Goal: Transaction & Acquisition: Purchase product/service

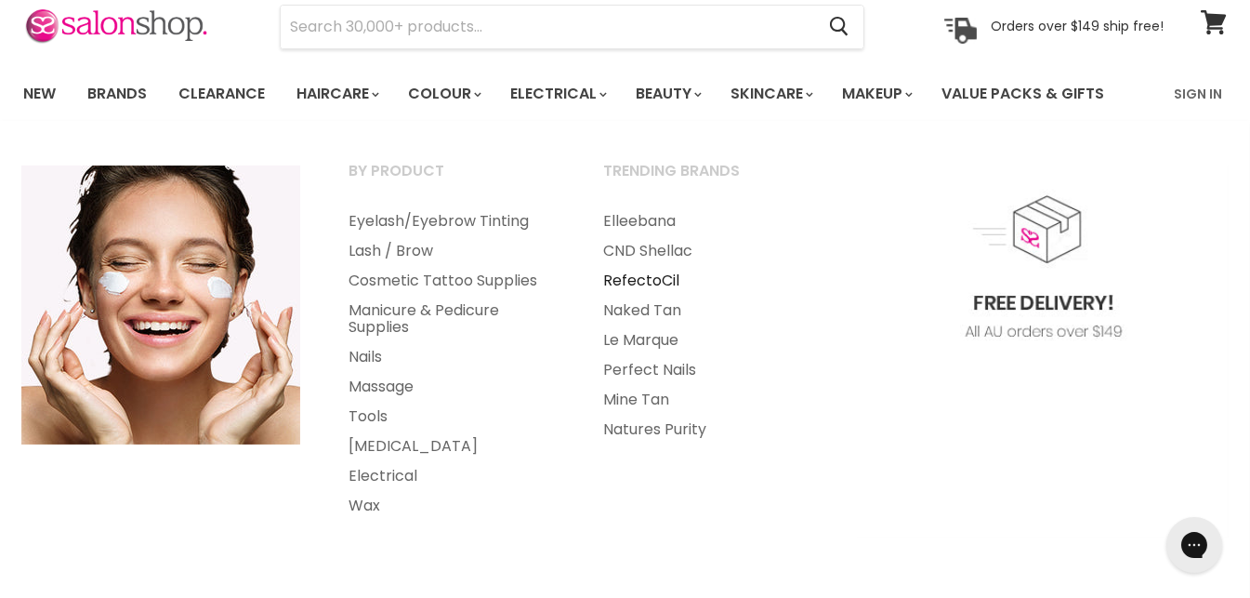
scroll to position [92, 0]
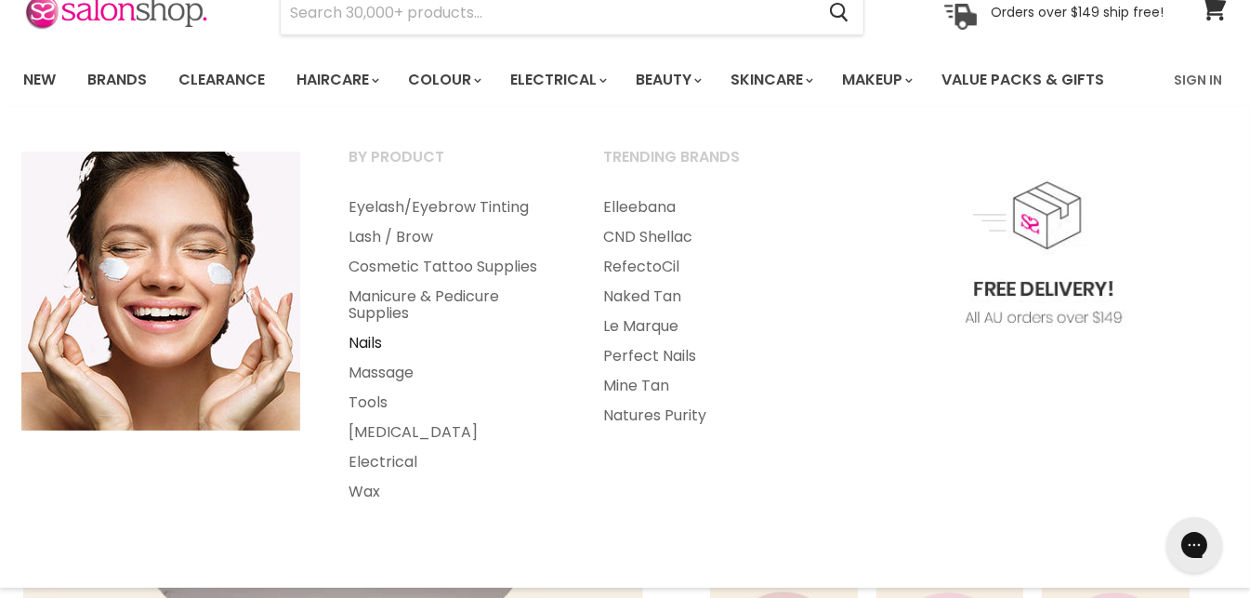
click at [389, 340] on link "Nails" at bounding box center [451, 343] width 252 height 30
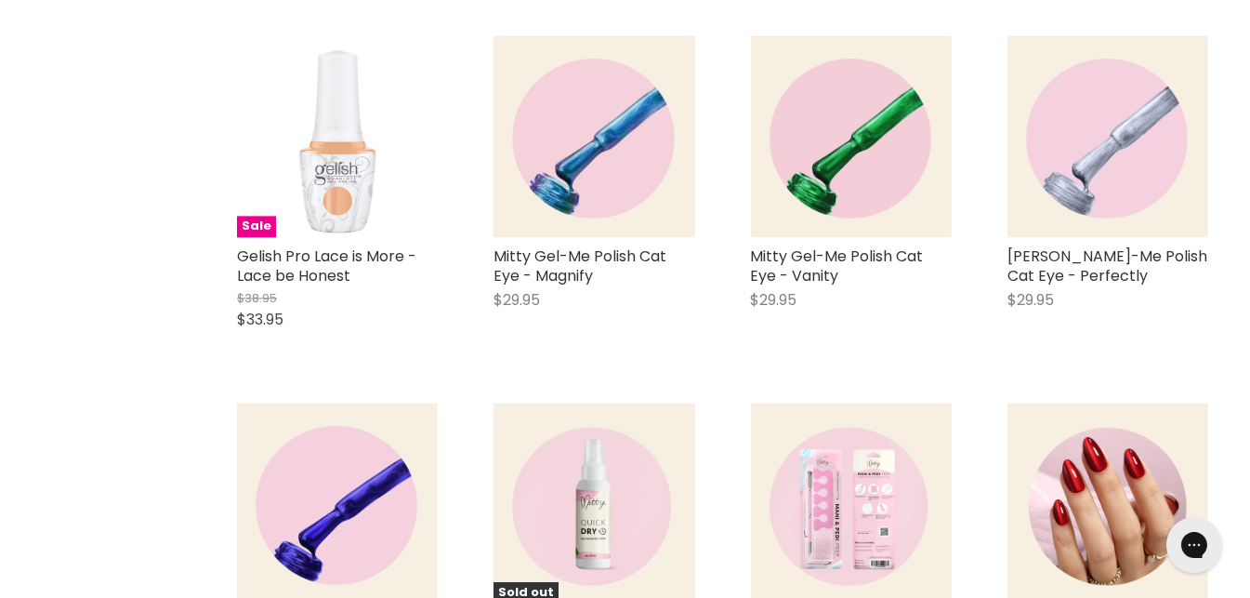
scroll to position [5761, 0]
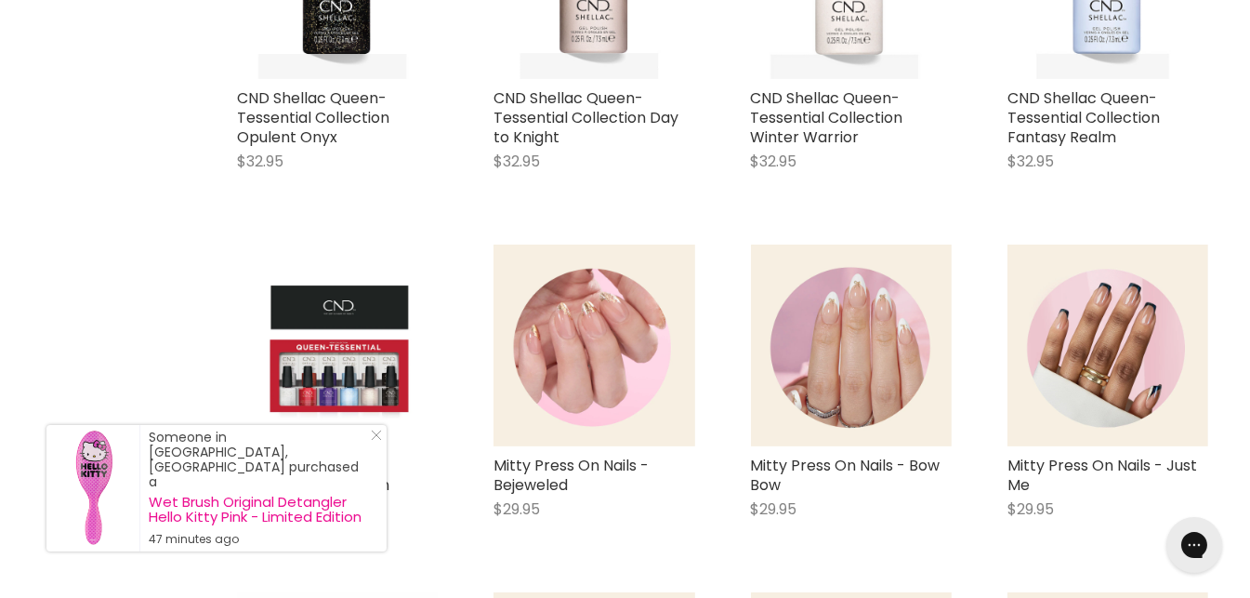
scroll to position [9571, 0]
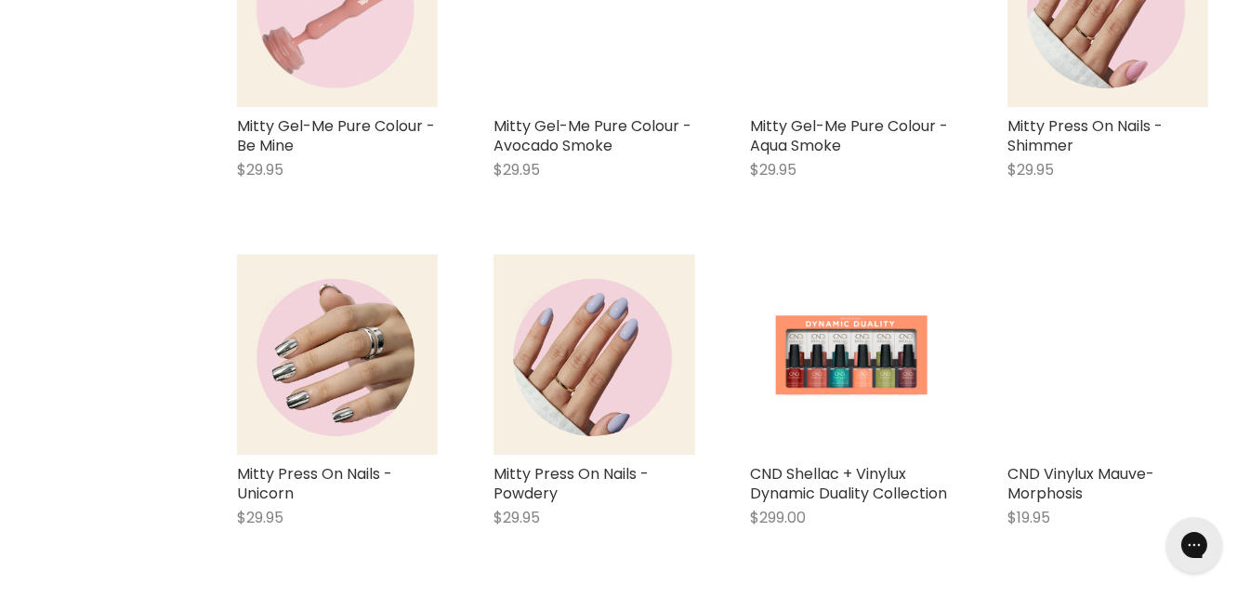
scroll to position [15426, 0]
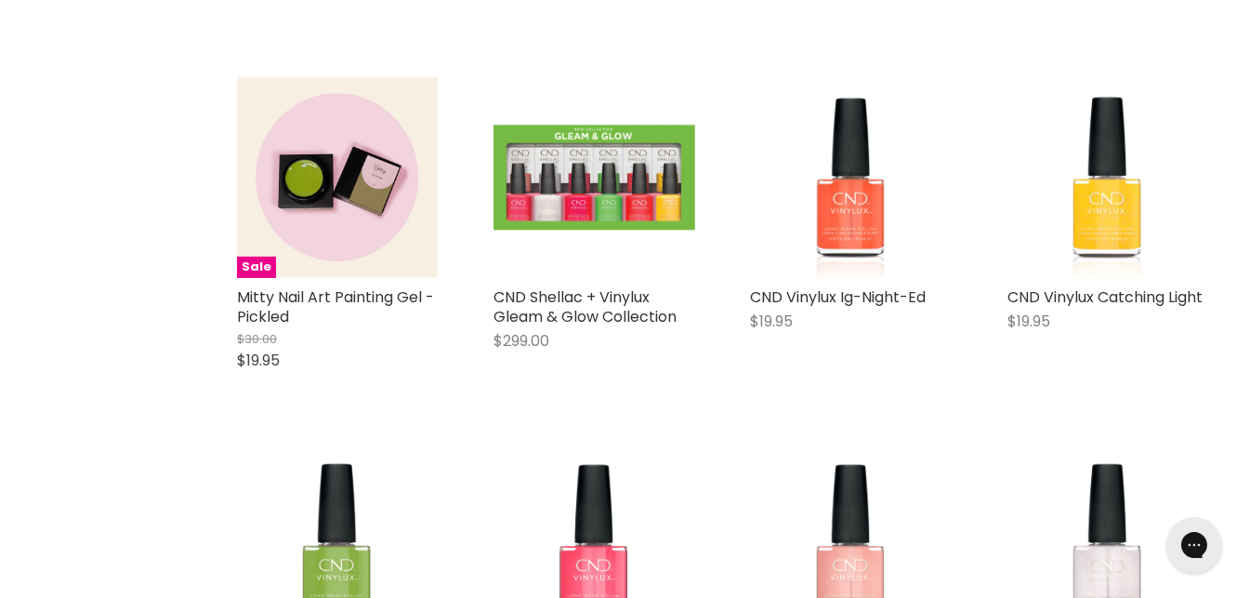
scroll to position [19608, 0]
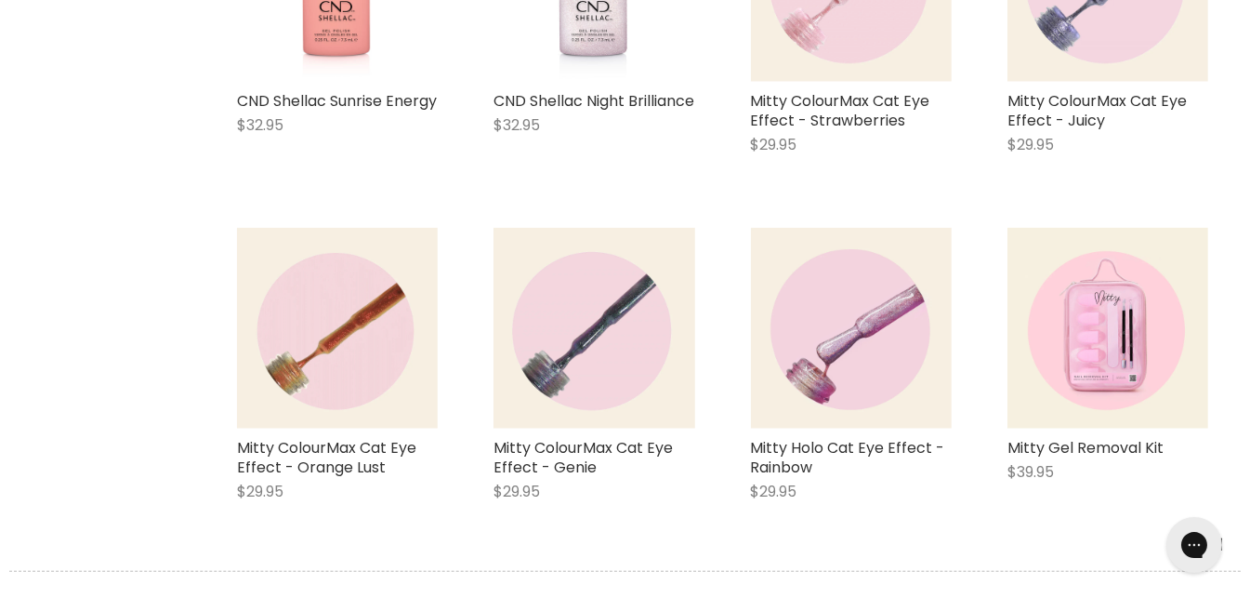
scroll to position [21002, 0]
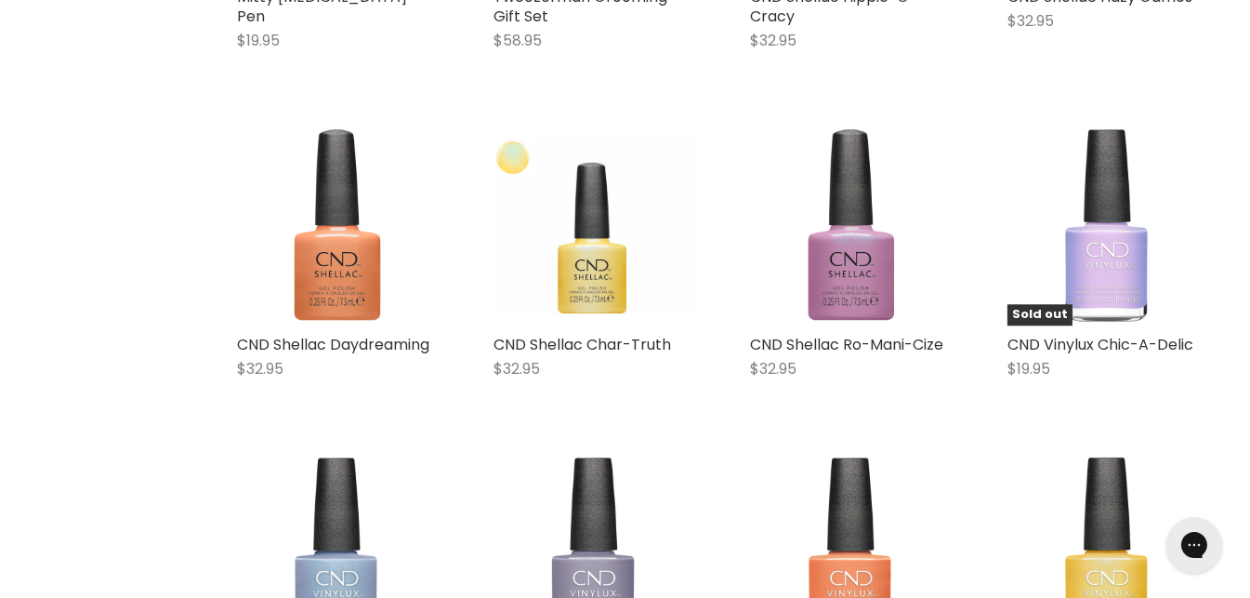
scroll to position [25463, 0]
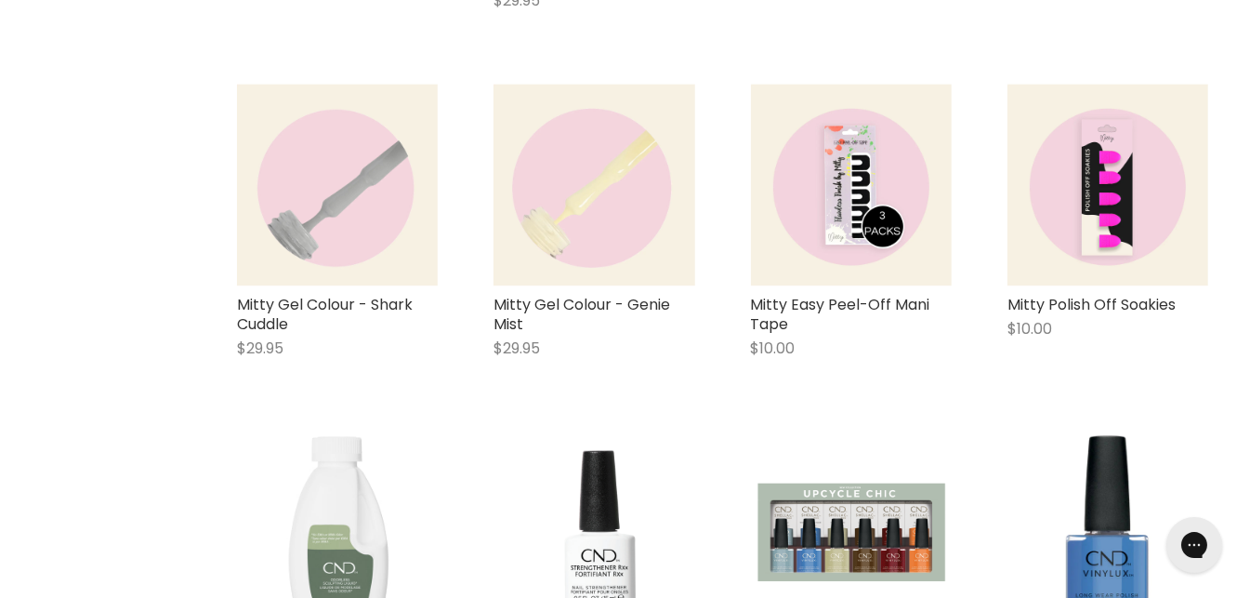
scroll to position [33336, 0]
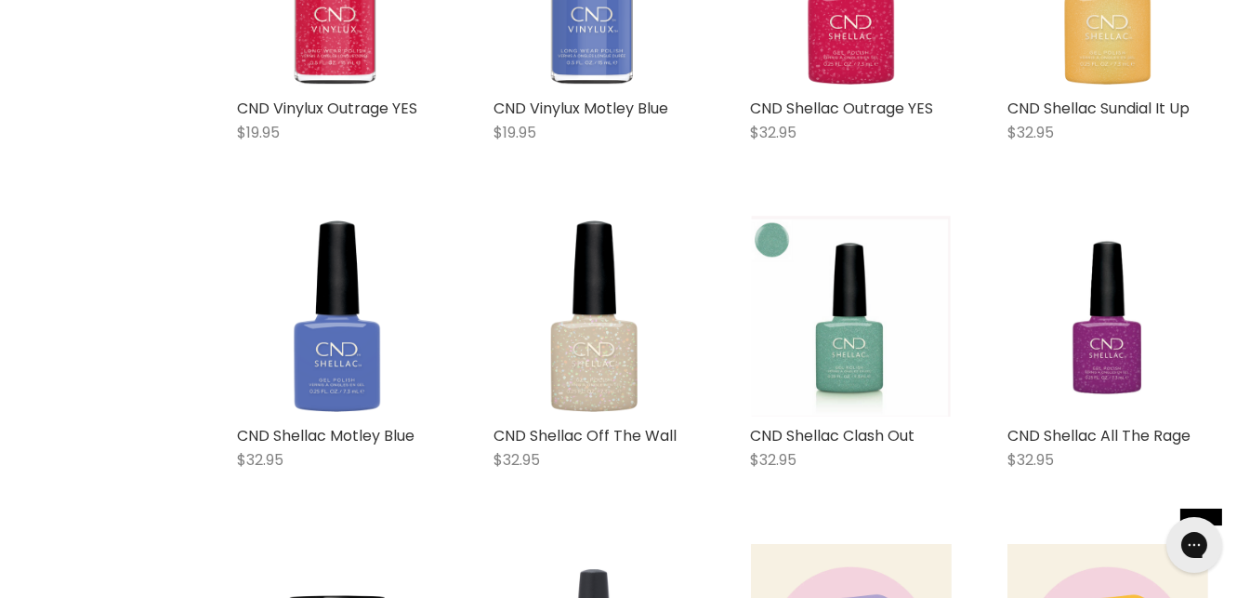
scroll to position [36336, 0]
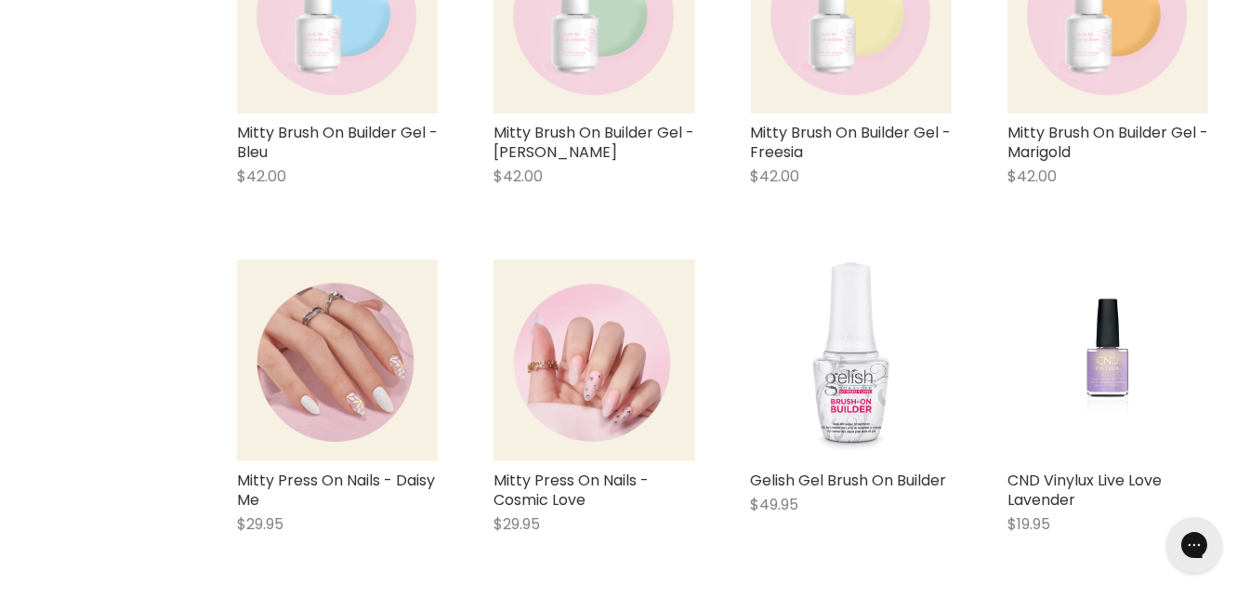
scroll to position [38845, 0]
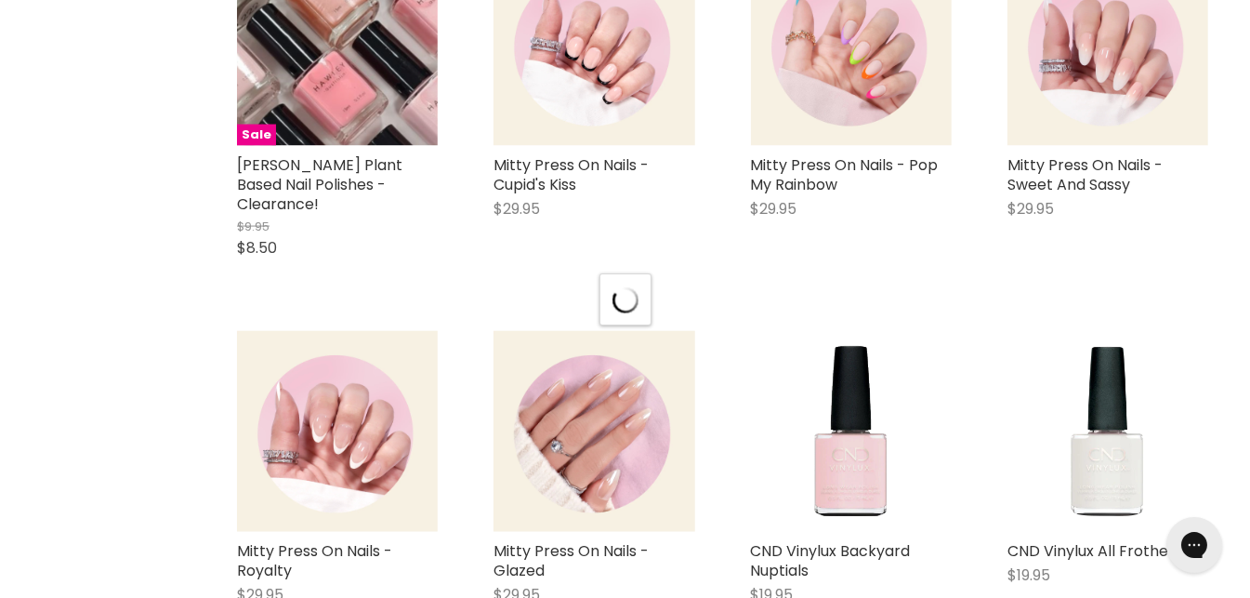
scroll to position [41819, 0]
